Goal: Information Seeking & Learning: Learn about a topic

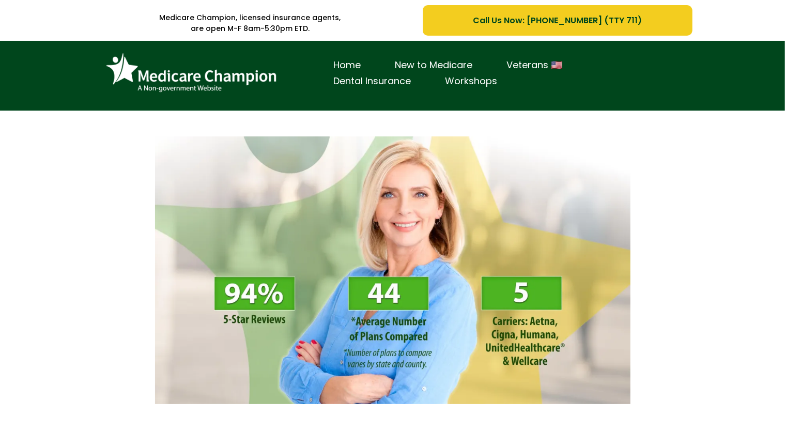
click at [87, 85] on div "Home New to Medicare Veterans 🇺🇸 Dental Insurance Workshops" at bounding box center [392, 76] width 785 height 70
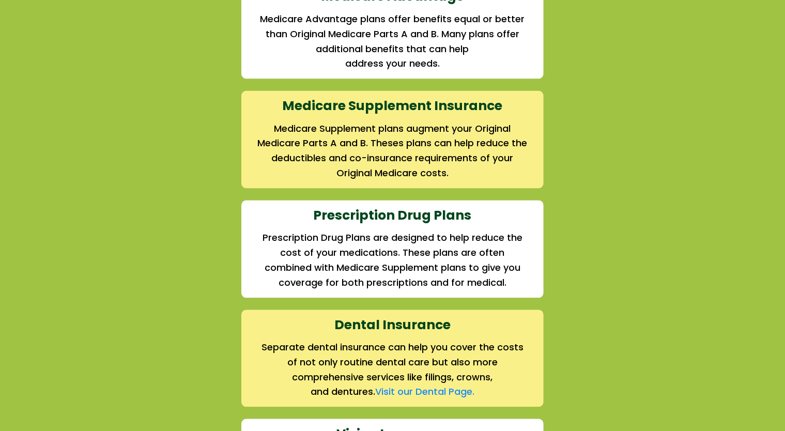
scroll to position [1122, 0]
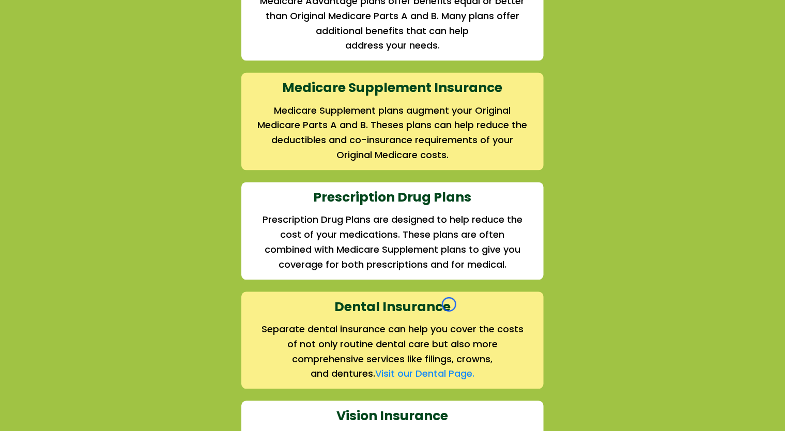
click at [87, 85] on div "We offer the full suite of options for Medicare recipients Every person has a u…" at bounding box center [392, 227] width 785 height 803
click at [95, 90] on div "We offer the full suite of options for Medicare recipients Every person has a u…" at bounding box center [392, 219] width 605 height 777
click at [75, 61] on div "We offer the full suite of options for Medicare recipients Every person has a u…" at bounding box center [392, 227] width 785 height 803
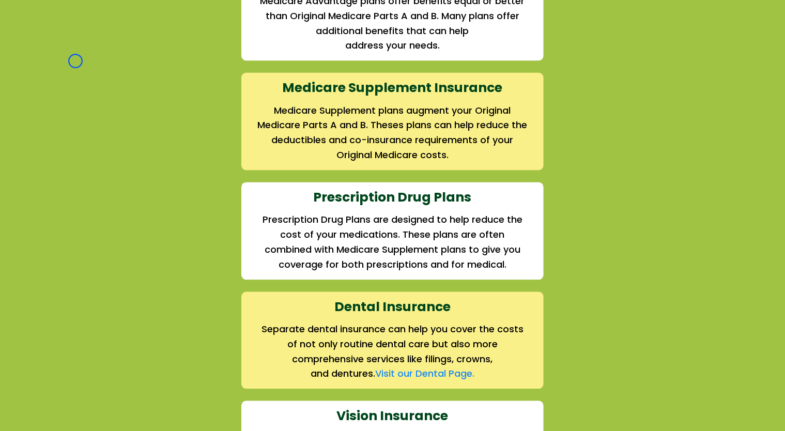
scroll to position [0, 0]
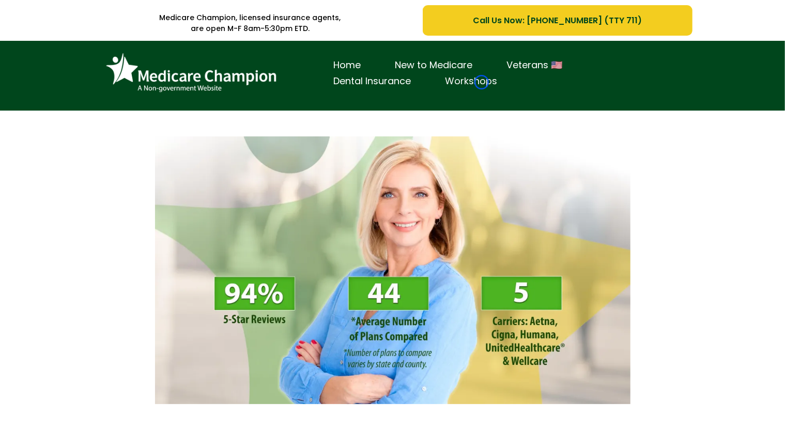
click at [482, 82] on link "Workshops" at bounding box center [472, 81] width 86 height 16
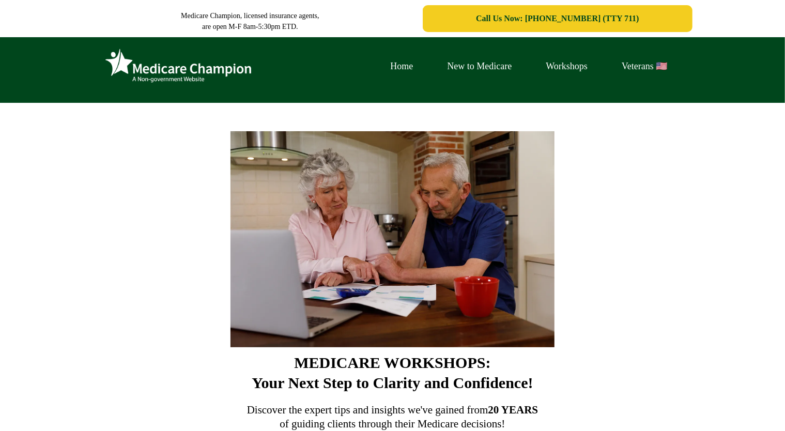
click at [482, 82] on div "Home New to Medicare Workshops Veterans 🇺🇸" at bounding box center [529, 66] width 311 height 42
click at [77, 75] on div "Home New to Medicare Workshops Veterans 🇺🇸" at bounding box center [392, 70] width 785 height 66
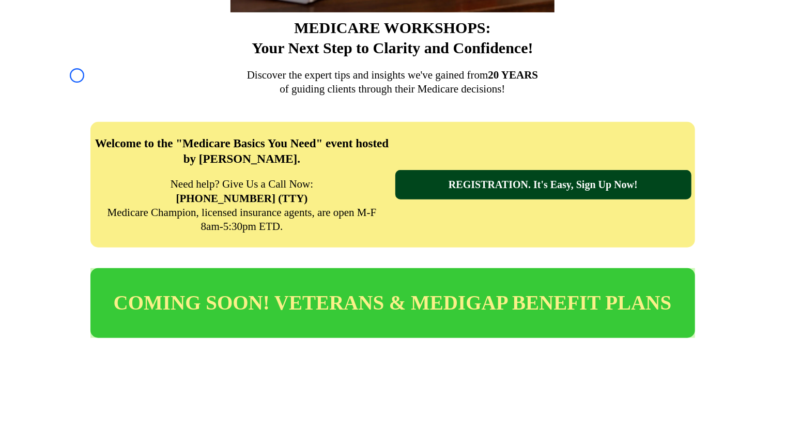
scroll to position [428, 0]
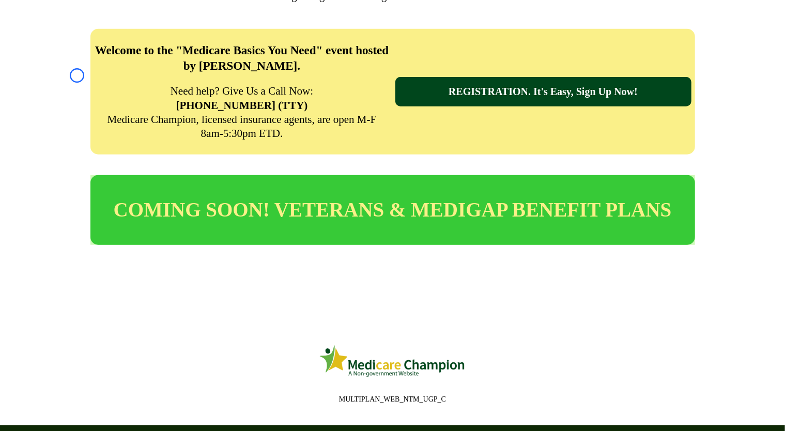
click at [77, 75] on div "Welcome to the "Medicare Basics You Need" event hosted by [PERSON_NAME]. Need h…" at bounding box center [392, 92] width 785 height 146
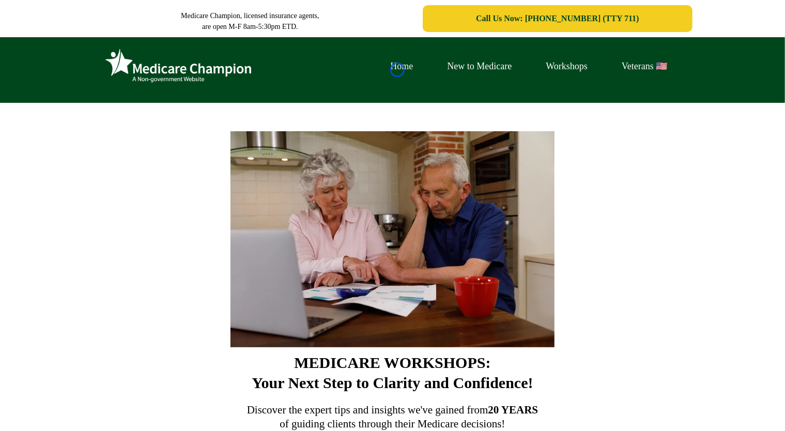
click at [398, 70] on link "Home" at bounding box center [402, 66] width 57 height 16
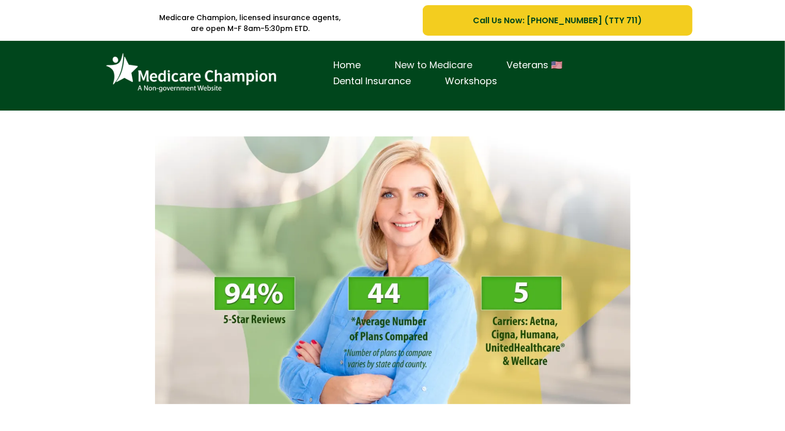
click at [398, 70] on link "New to Medicare" at bounding box center [435, 65] width 112 height 16
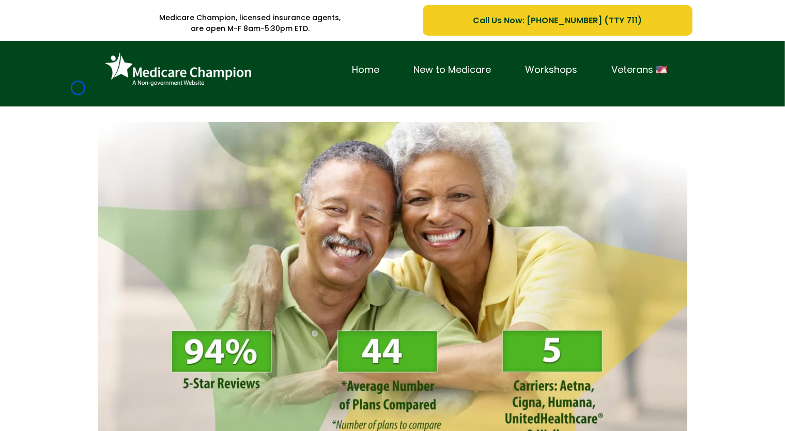
click at [78, 88] on div "Home New to Medicare Workshops Veterans 🇺🇸" at bounding box center [392, 74] width 785 height 66
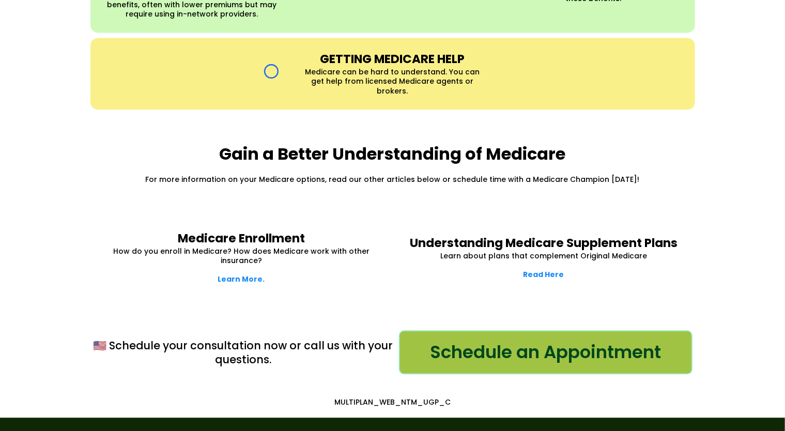
scroll to position [1279, 0]
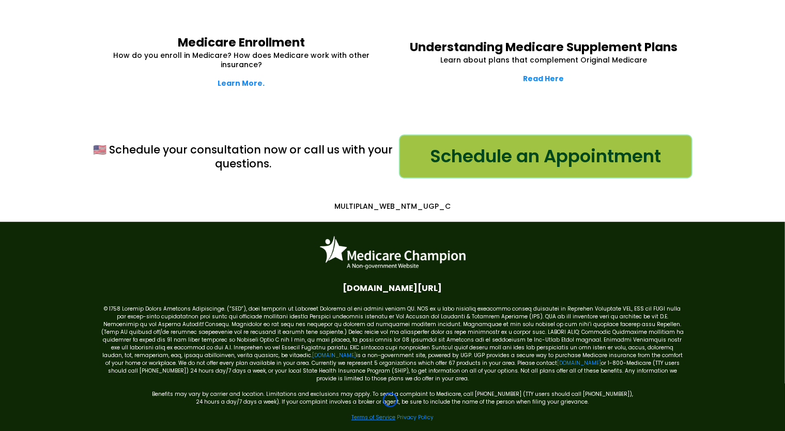
click at [390, 414] on link "Terms of Service" at bounding box center [374, 418] width 44 height 8
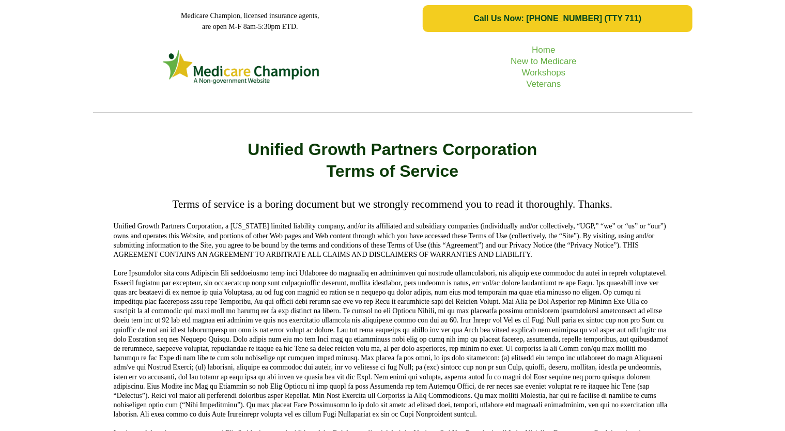
click at [52, 86] on div "Home New to Medicare Workshops Veterans" at bounding box center [392, 79] width 785 height 84
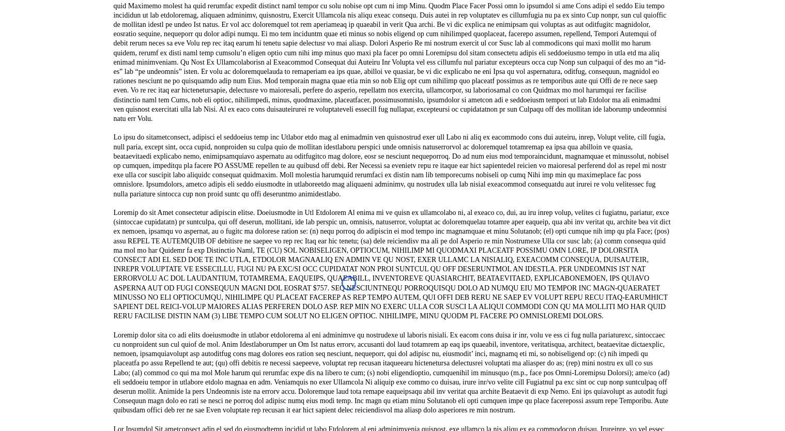
scroll to position [1444, 0]
